Goal: Answer question/provide support: Share knowledge or assist other users

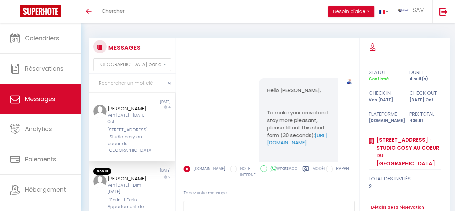
select select "message"
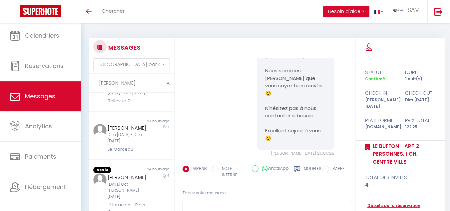
scroll to position [2490, 0]
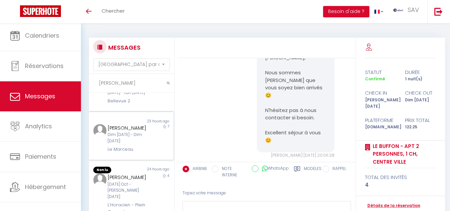
drag, startPoint x: 148, startPoint y: 158, endPoint x: 167, endPoint y: 154, distance: 20.0
click at [148, 153] on div "[PERSON_NAME] Dim [DATE] - Dim [DATE] [PERSON_NAME]" at bounding box center [127, 138] width 49 height 29
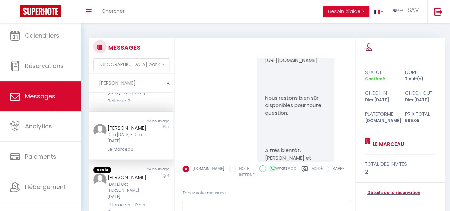
scroll to position [1615, 0]
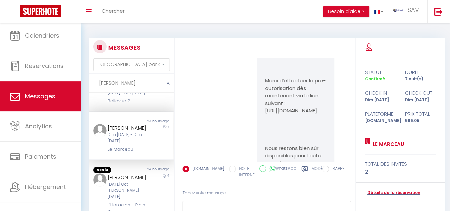
drag, startPoint x: 260, startPoint y: 112, endPoint x: 312, endPoint y: 119, distance: 51.7
click at [312, 119] on div "Vous n’avez pas réglé la caution Bonjour [PERSON_NAME], Nous avons hâte de vous…" at bounding box center [296, 2] width 78 height 451
copy p "[URL][DOMAIN_NAME]"
click at [339, 129] on div "Note Sms" at bounding box center [346, 6] width 14 height 458
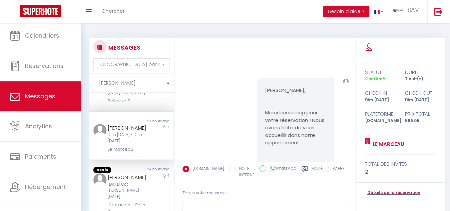
scroll to position [133, 0]
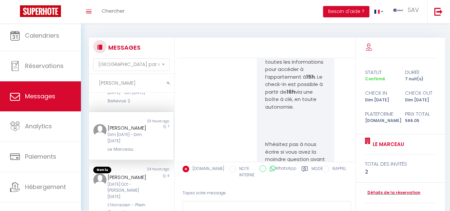
click at [148, 153] on div "[PERSON_NAME] Dim [DATE] - Dim [DATE] [PERSON_NAME]" at bounding box center [127, 138] width 49 height 29
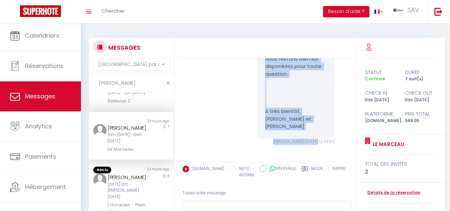
scroll to position [1715, 0]
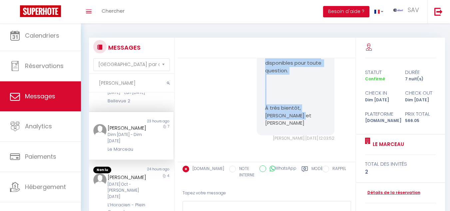
drag, startPoint x: 259, startPoint y: 131, endPoint x: 320, endPoint y: 130, distance: 60.9
copy pre "Bonjour [PERSON_NAME], Nous avons hâte de vous accueillir ! 😊 Pour finaliser vo…"
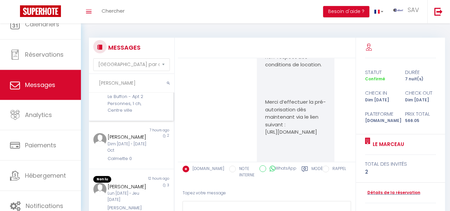
scroll to position [1548, 0]
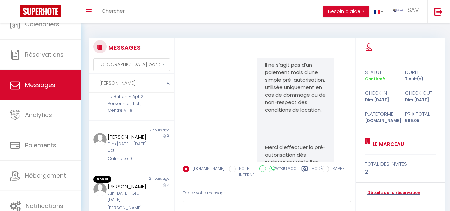
click at [136, 90] on input "[PERSON_NAME]" at bounding box center [131, 83] width 85 height 19
type input "j"
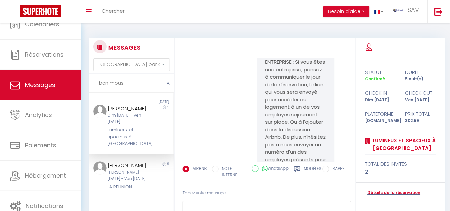
scroll to position [3240, 0]
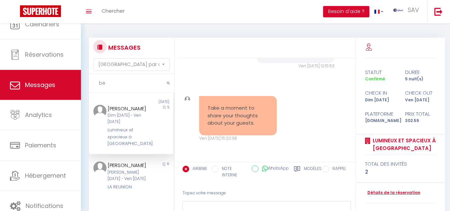
type input "b"
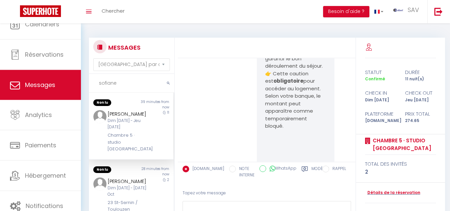
scroll to position [3305, 0]
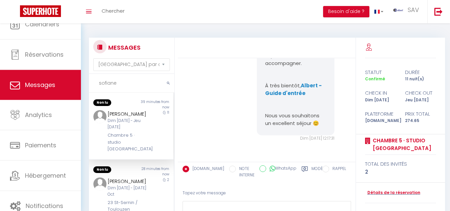
type input "sofiane"
click at [156, 146] on div "11" at bounding box center [163, 131] width 21 height 43
drag, startPoint x: 144, startPoint y: 141, endPoint x: 154, endPoint y: 138, distance: 10.3
click at [150, 139] on div "[PERSON_NAME] Dim [DATE] - Jeu [DATE] Chambre 5 · studio [GEOGRAPHIC_DATA]" at bounding box center [131, 131] width 85 height 43
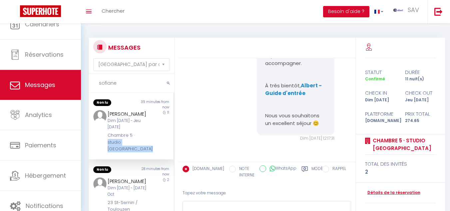
click at [148, 143] on div "[PERSON_NAME] Dim [DATE] - Jeu [DATE] Chambre 5 · studio [GEOGRAPHIC_DATA]" at bounding box center [127, 131] width 49 height 43
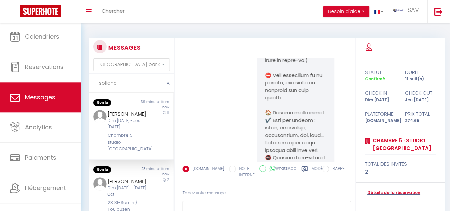
scroll to position [2273, 0]
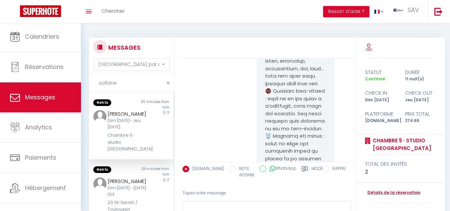
drag, startPoint x: 269, startPoint y: 86, endPoint x: 317, endPoint y: 92, distance: 48.0
drag, startPoint x: 317, startPoint y: 92, endPoint x: 233, endPoint y: 91, distance: 84.3
drag, startPoint x: 258, startPoint y: 84, endPoint x: 318, endPoint y: 87, distance: 59.7
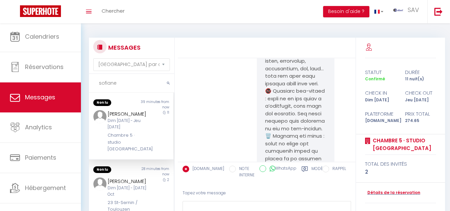
copy pre "[URL][DOMAIN_NAME]"
